Goal: Check status: Check status

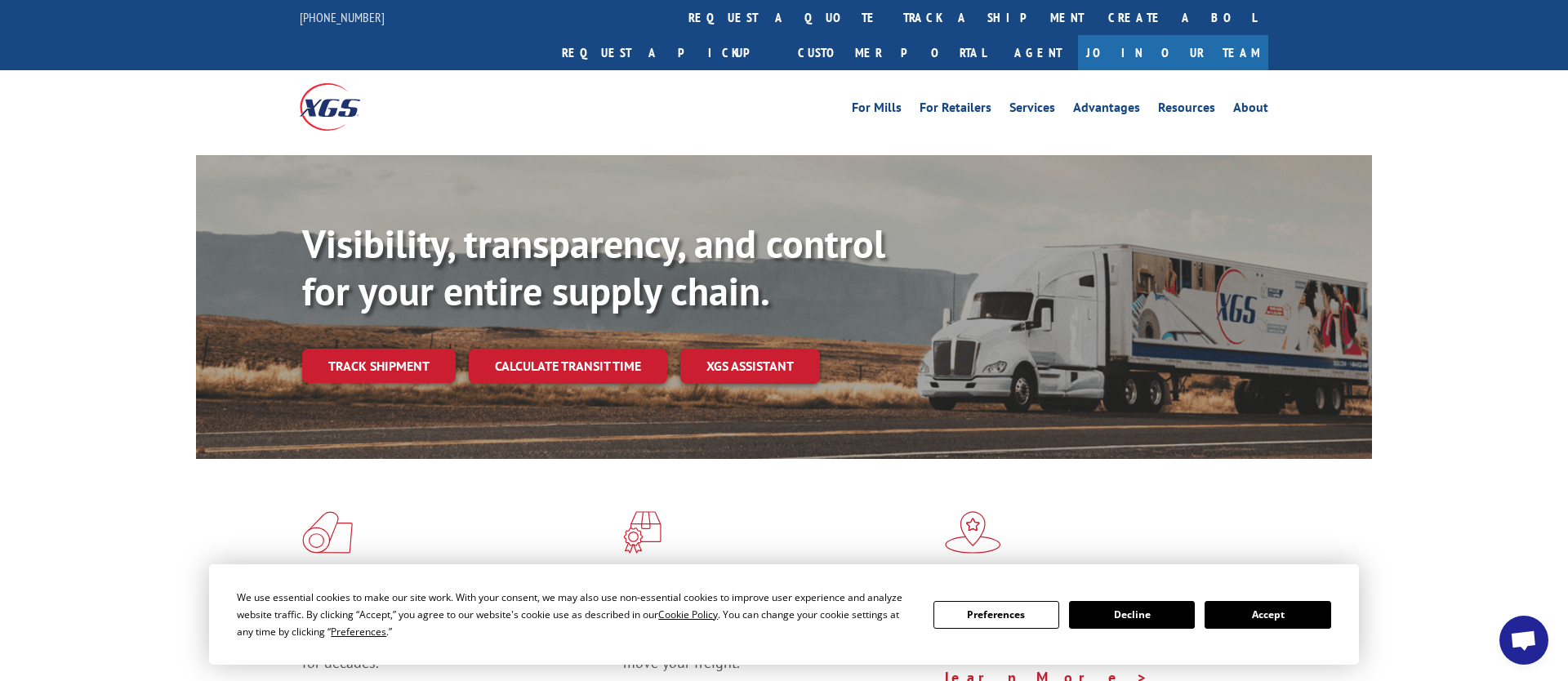
drag, startPoint x: 411, startPoint y: 316, endPoint x: 429, endPoint y: 318, distance: 18.1
click at [412, 349] on link "Track shipment" at bounding box center [378, 366] width 153 height 34
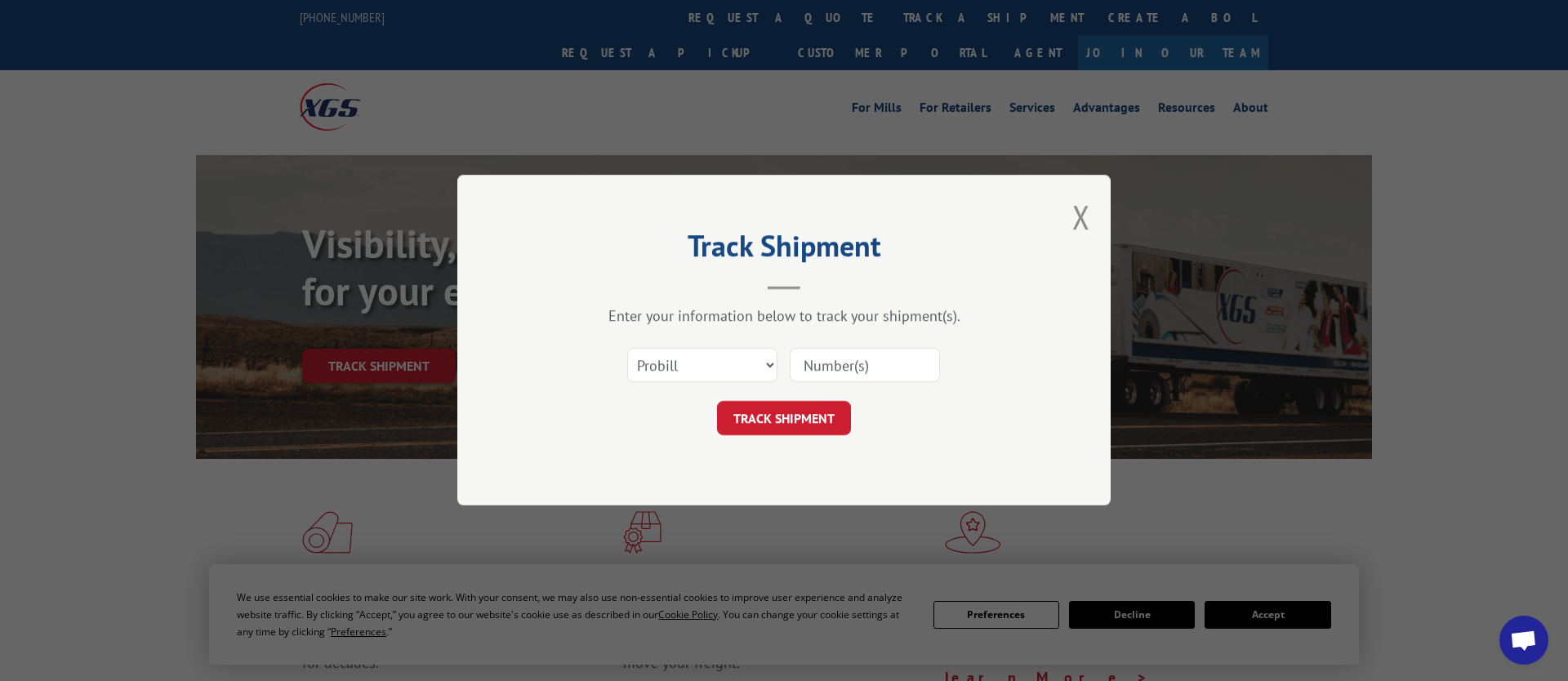
drag, startPoint x: 860, startPoint y: 356, endPoint x: 846, endPoint y: 375, distance: 23.6
click at [859, 356] on input at bounding box center [864, 366] width 150 height 34
paste input "17009382"
type input "17009382"
click at [816, 405] on button "TRACK SHIPMENT" at bounding box center [784, 419] width 134 height 34
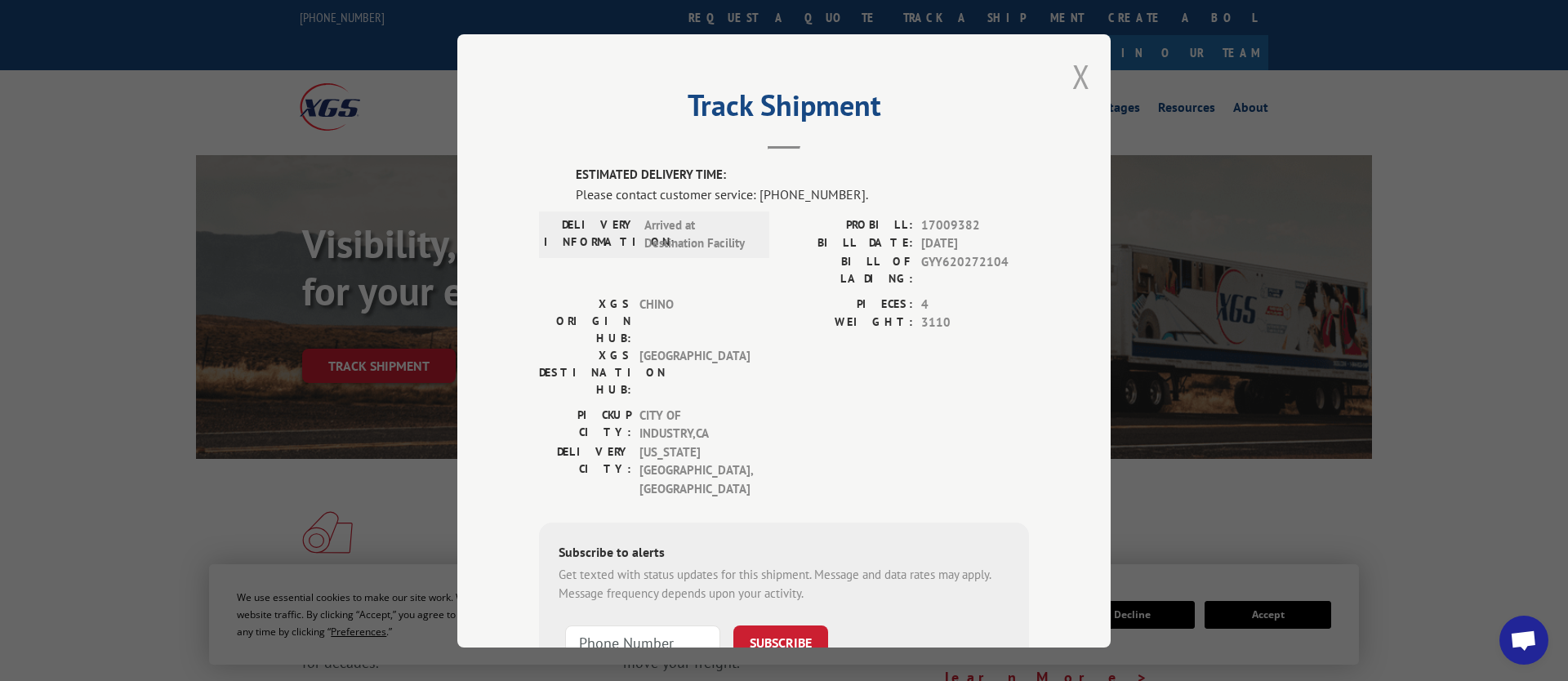
drag, startPoint x: 1063, startPoint y: 77, endPoint x: 1075, endPoint y: 74, distance: 12.4
click at [1075, 74] on div "Track Shipment ESTIMATED DELIVERY TIME: Please contact customer service: [PHONE…" at bounding box center [784, 340] width 653 height 613
drag, startPoint x: 1075, startPoint y: 74, endPoint x: 949, endPoint y: 121, distance: 134.5
click at [1075, 74] on button "Close modal" at bounding box center [1080, 76] width 18 height 43
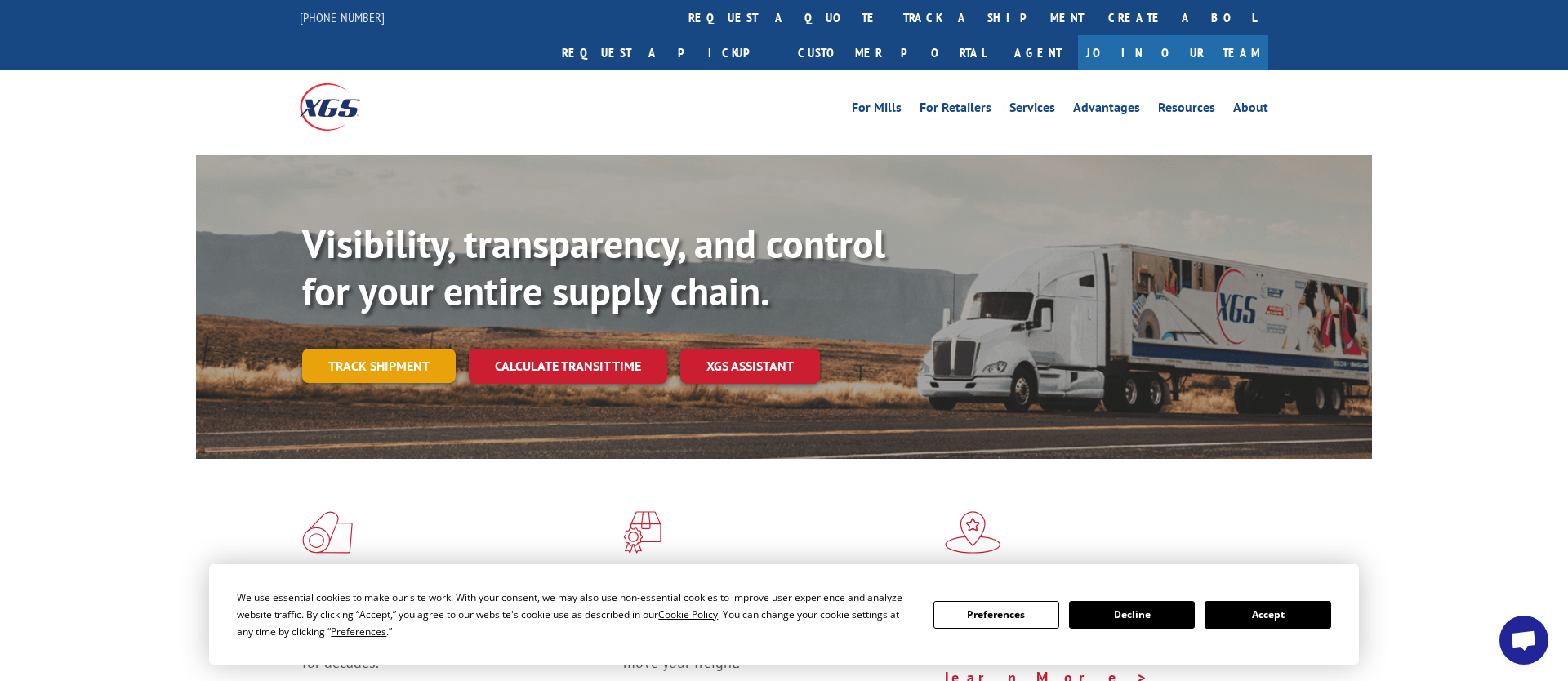
click at [396, 349] on link "Track shipment" at bounding box center [378, 366] width 153 height 34
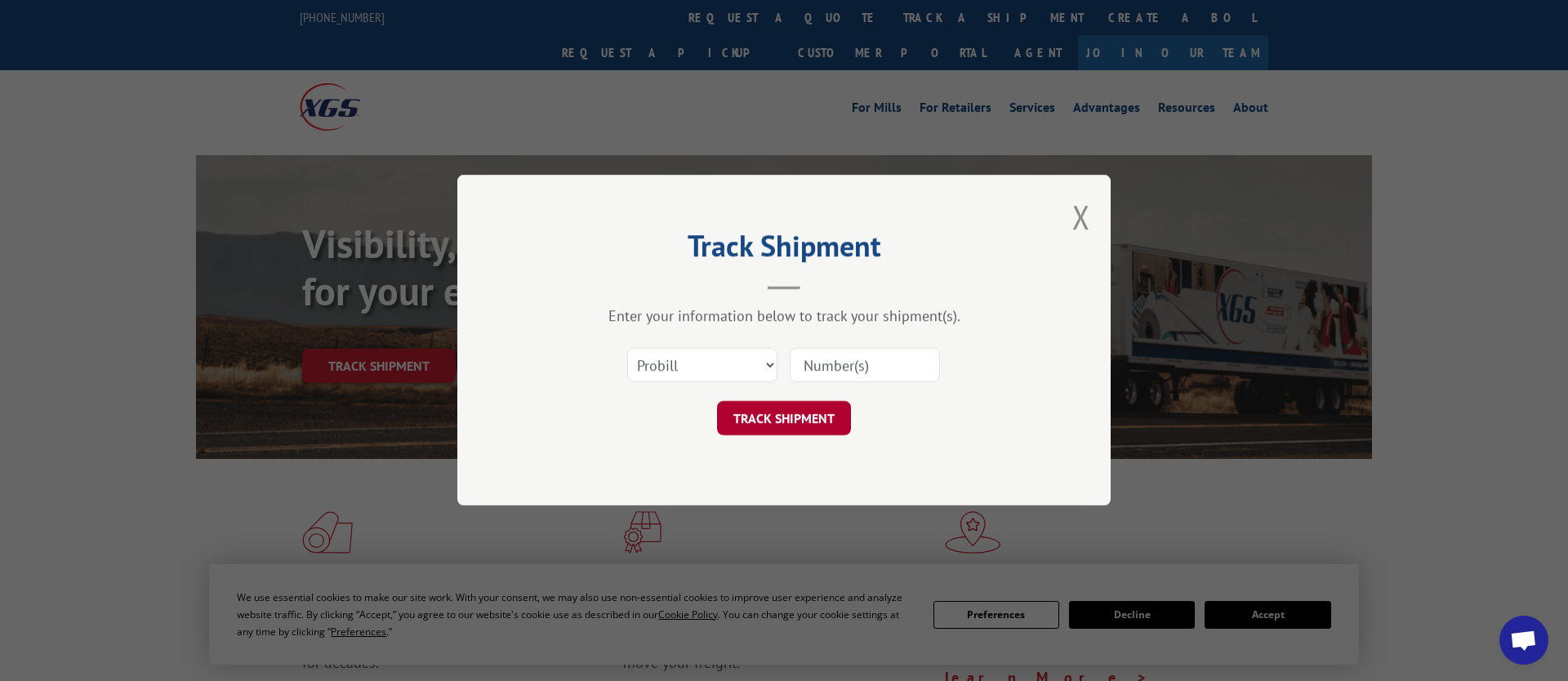
drag, startPoint x: 875, startPoint y: 360, endPoint x: 771, endPoint y: 408, distance: 114.5
click at [875, 360] on input at bounding box center [864, 366] width 150 height 34
paste input "17496985"
type input "17496985"
click at [774, 427] on button "TRACK SHIPMENT" at bounding box center [784, 419] width 134 height 34
